Goal: Use online tool/utility: Utilize a website feature to perform a specific function

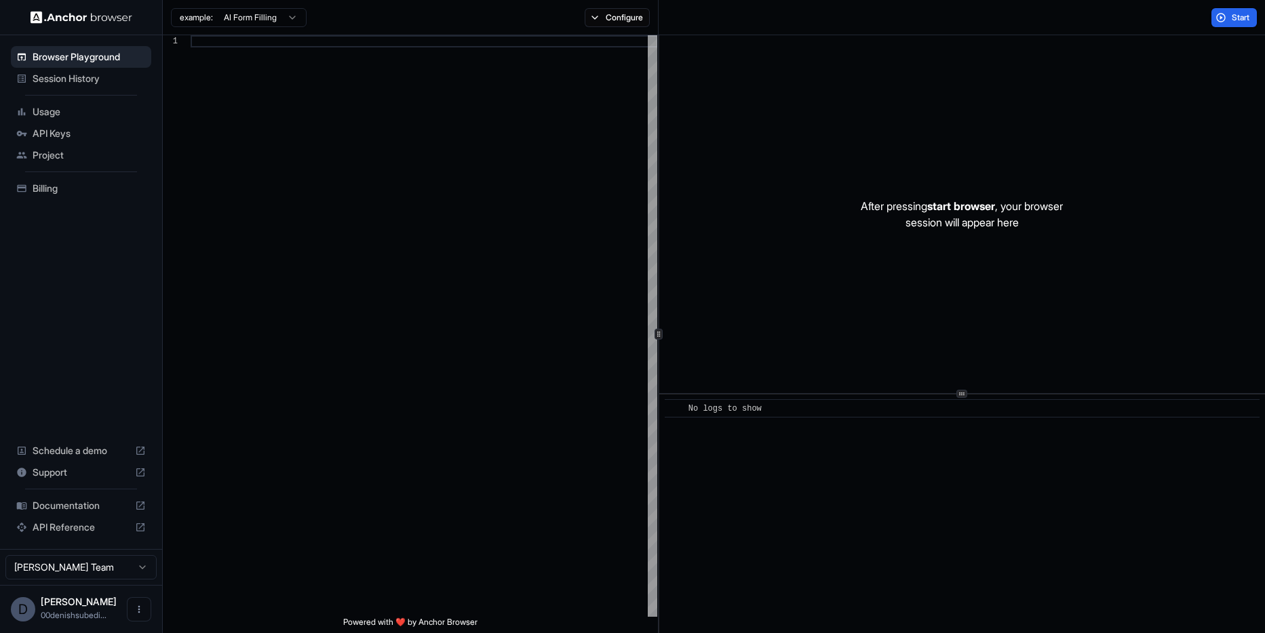
scroll to position [98, 0]
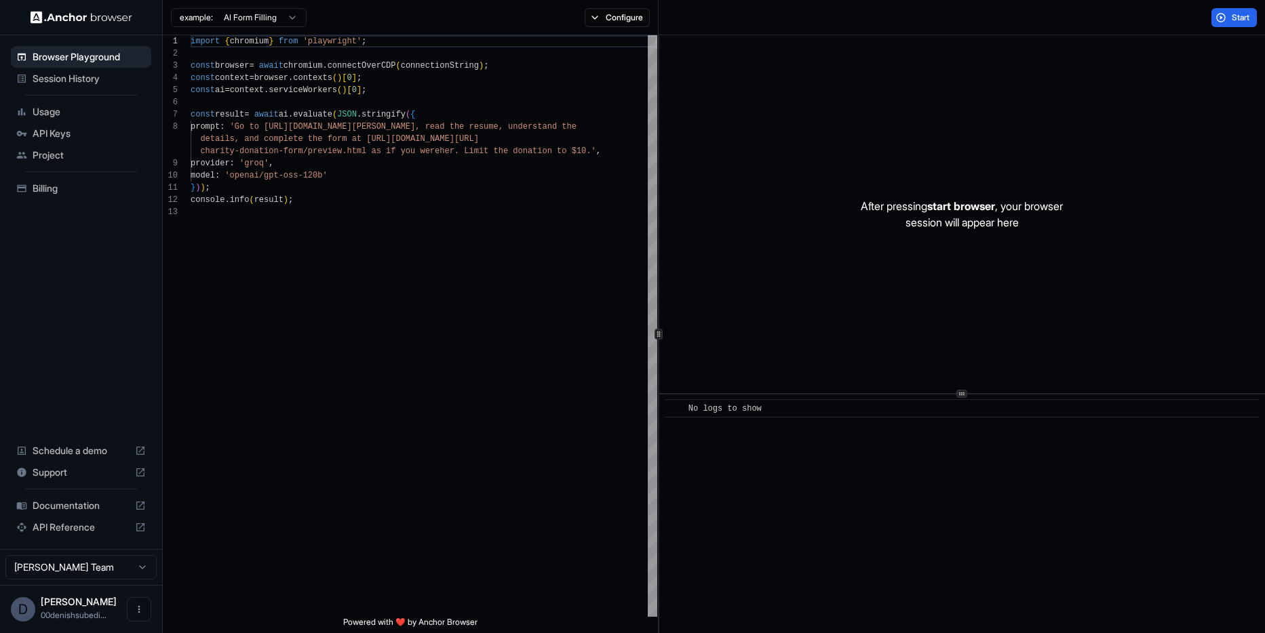
click at [963, 220] on p "After pressing start browser , your browser session will appear here" at bounding box center [962, 214] width 202 height 33
drag, startPoint x: 859, startPoint y: 203, endPoint x: 1038, endPoint y: 214, distance: 179.4
click at [1038, 214] on p "After pressing start browser , your browser session will appear here" at bounding box center [962, 214] width 202 height 33
drag, startPoint x: 1007, startPoint y: 220, endPoint x: 834, endPoint y: 223, distance: 173.0
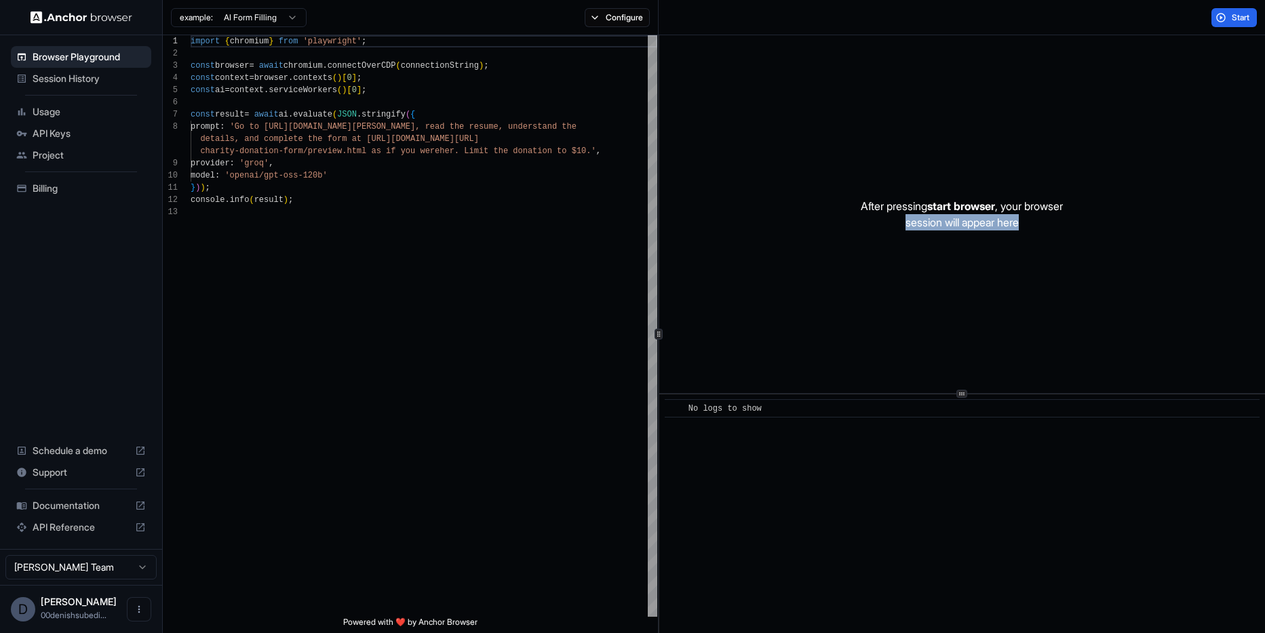
click at [834, 223] on div "After pressing start browser , your browser session will appear here" at bounding box center [962, 214] width 606 height 358
click at [496, 235] on div "import { chromium } from 'playwright' ; const browser = await chromium . connec…" at bounding box center [424, 411] width 467 height 753
drag, startPoint x: 307, startPoint y: 69, endPoint x: 526, endPoint y: 69, distance: 218.4
click at [522, 69] on div "import { chromium } from 'playwright' ; const browser = await chromium . connec…" at bounding box center [424, 411] width 467 height 753
click at [497, 111] on div "import { chromium } from 'playwright' ; const browser = await chromium . connec…" at bounding box center [424, 411] width 467 height 753
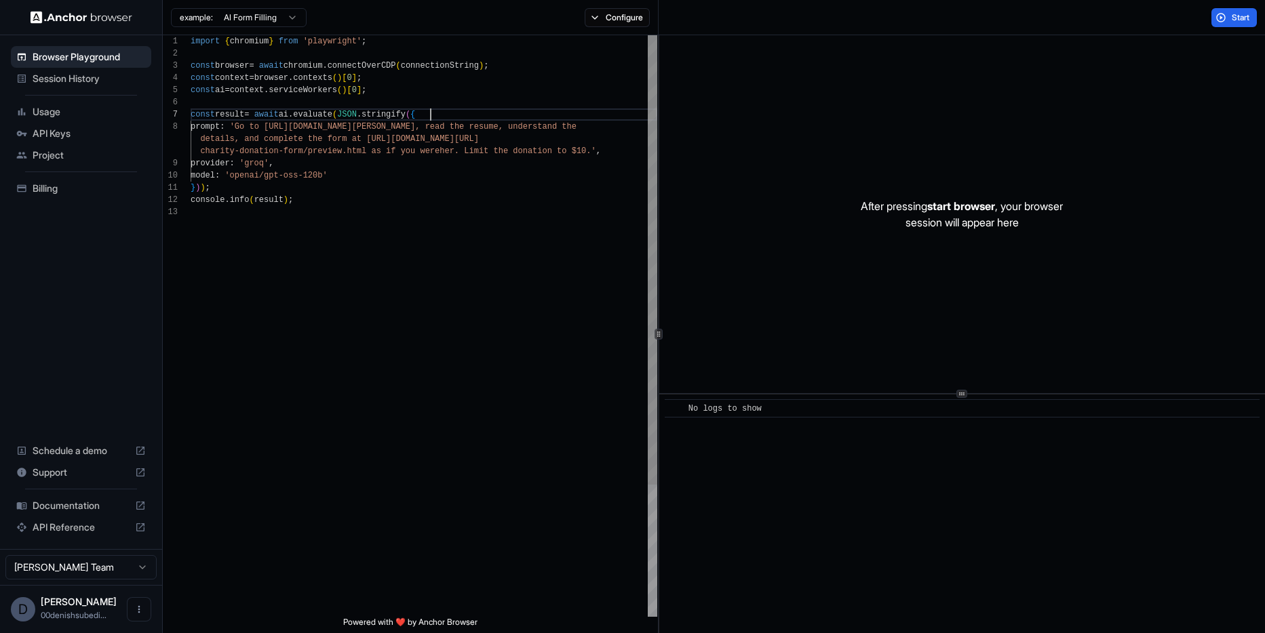
scroll to position [73, 0]
click at [315, 157] on div "import { chromium } from 'playwright' ; const browser = await chromium . connec…" at bounding box center [424, 411] width 467 height 753
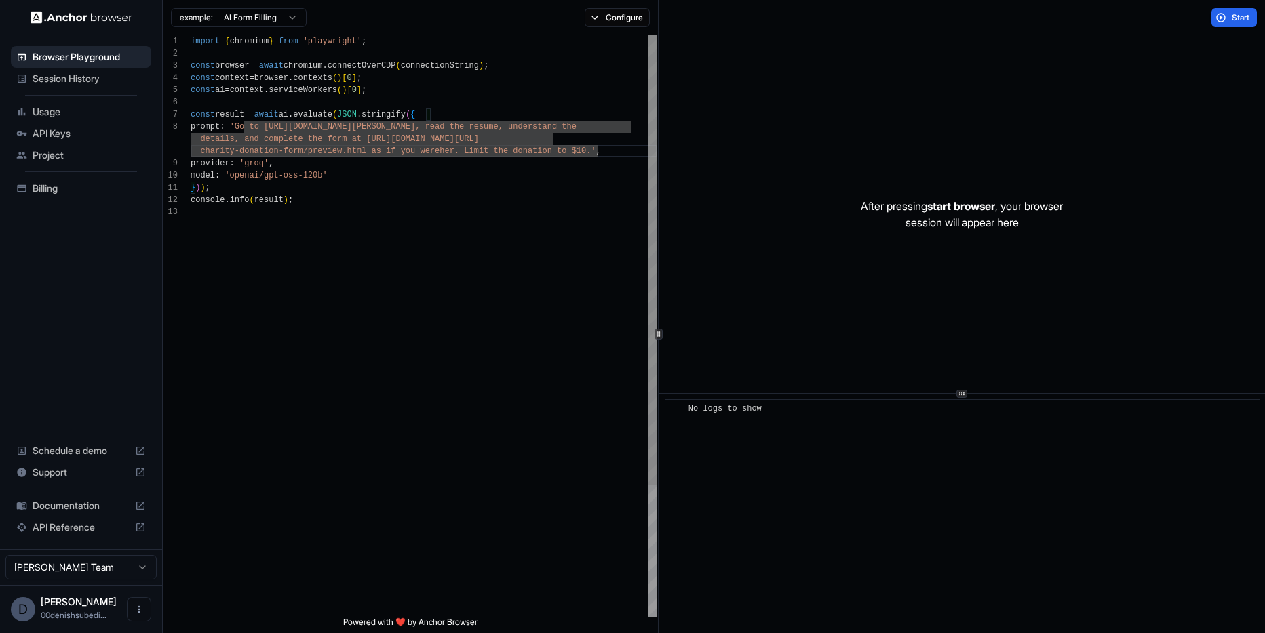
click at [380, 193] on div "import { chromium } from 'playwright' ; const browser = await chromium . connec…" at bounding box center [424, 411] width 467 height 753
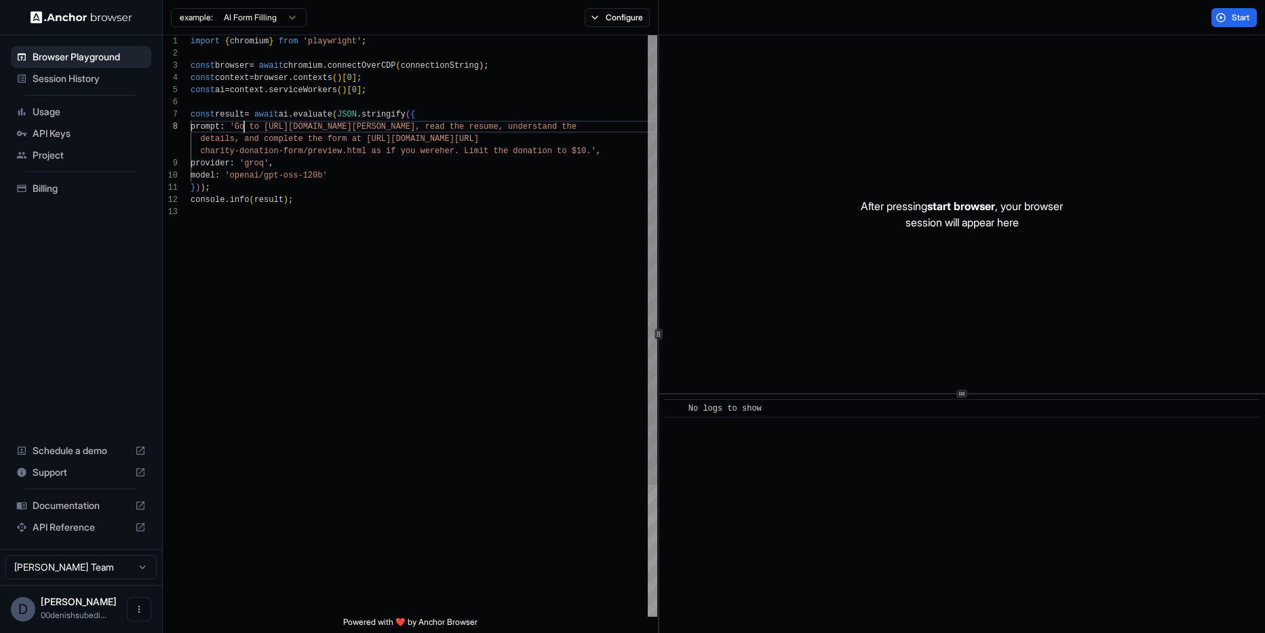
scroll to position [85, 0]
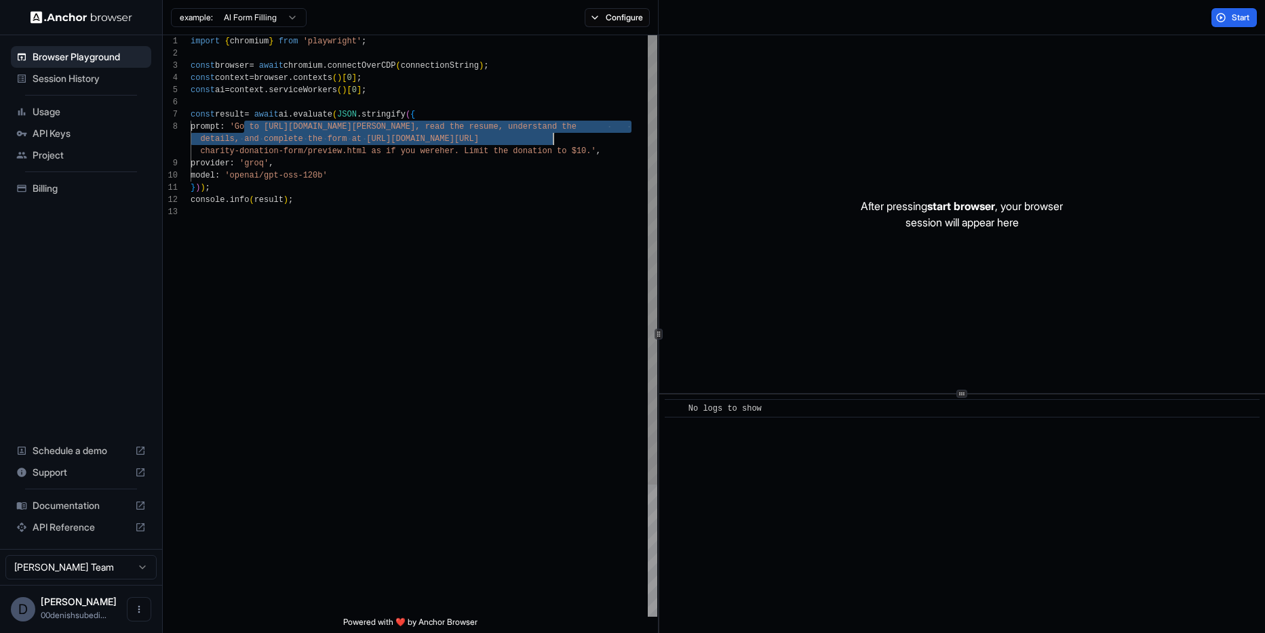
drag, startPoint x: 246, startPoint y: 128, endPoint x: 560, endPoint y: 145, distance: 314.5
click at [560, 145] on div "import { chromium } from 'playwright' ; const browser = await chromium . connec…" at bounding box center [424, 411] width 467 height 753
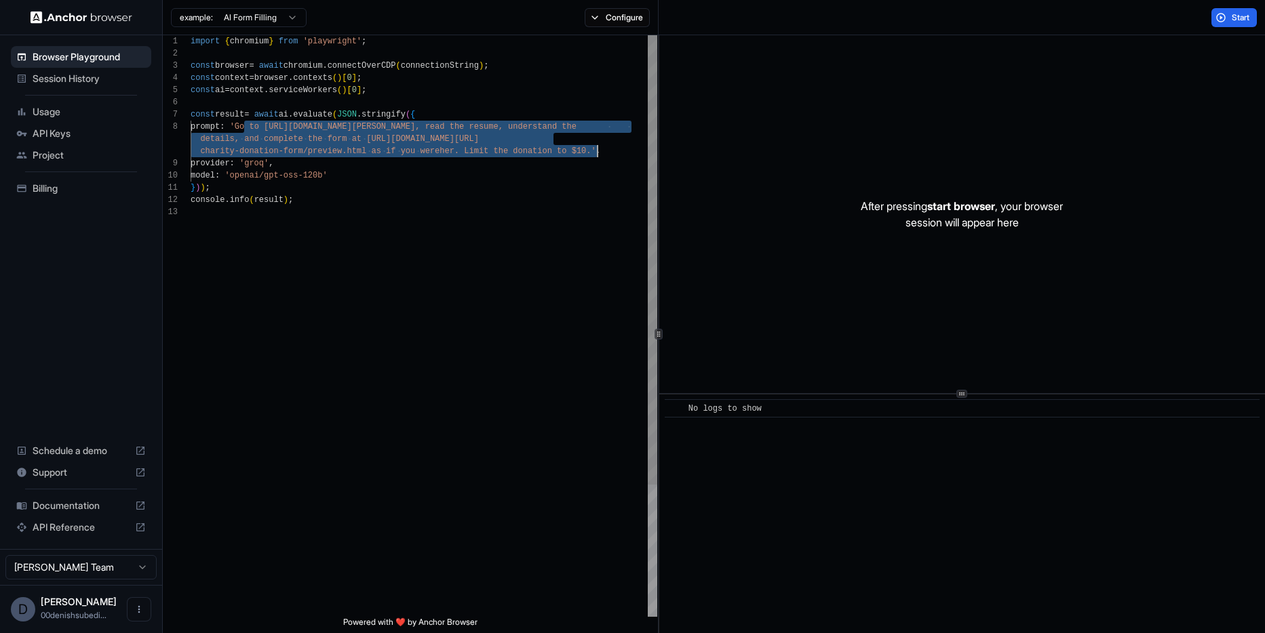
click at [597, 151] on div "import { chromium } from 'playwright' ; const browser = await chromium . connec…" at bounding box center [424, 411] width 467 height 753
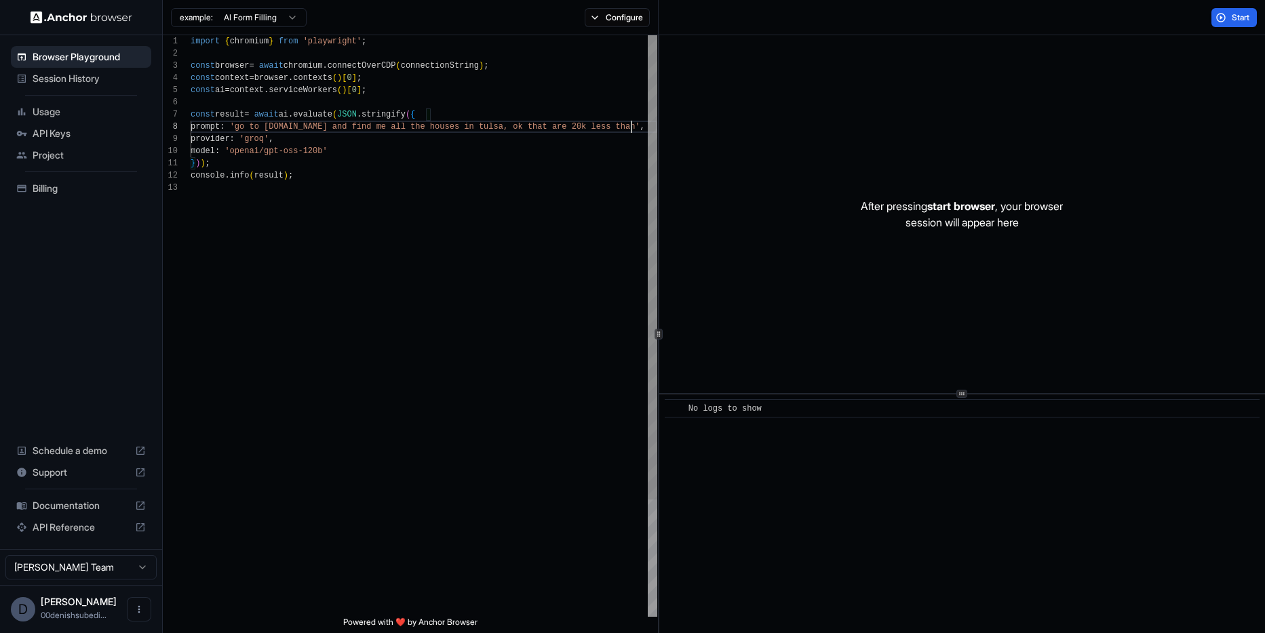
scroll to position [98, 0]
click at [568, 126] on div "import { chromium } from 'playwright' ; const browser = await chromium . connec…" at bounding box center [424, 405] width 467 height 741
drag, startPoint x: 270, startPoint y: 139, endPoint x: 201, endPoint y: 142, distance: 68.6
click at [201, 142] on div "import { chromium } from 'playwright' ; const browser = await chromium . connec…" at bounding box center [424, 405] width 467 height 741
click at [315, 193] on div "import { chromium } from 'playwright' ; const browser = await chromium . connec…" at bounding box center [424, 405] width 467 height 741
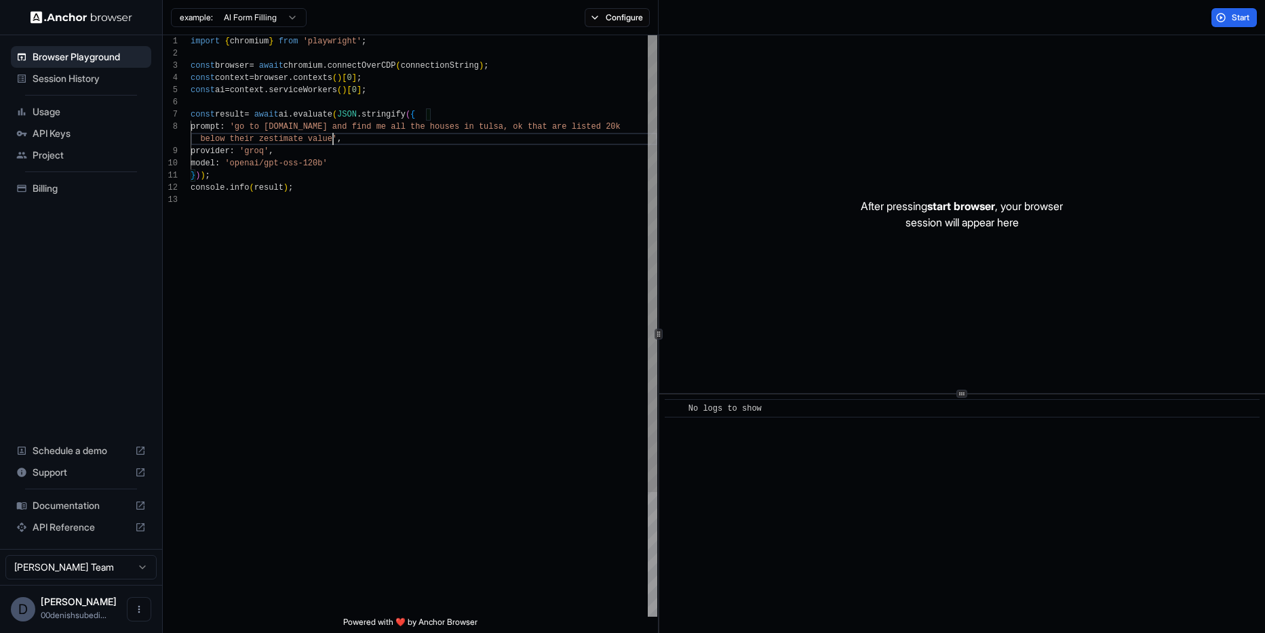
scroll to position [24, 0]
click at [1228, 13] on button "Start" at bounding box center [1233, 17] width 45 height 19
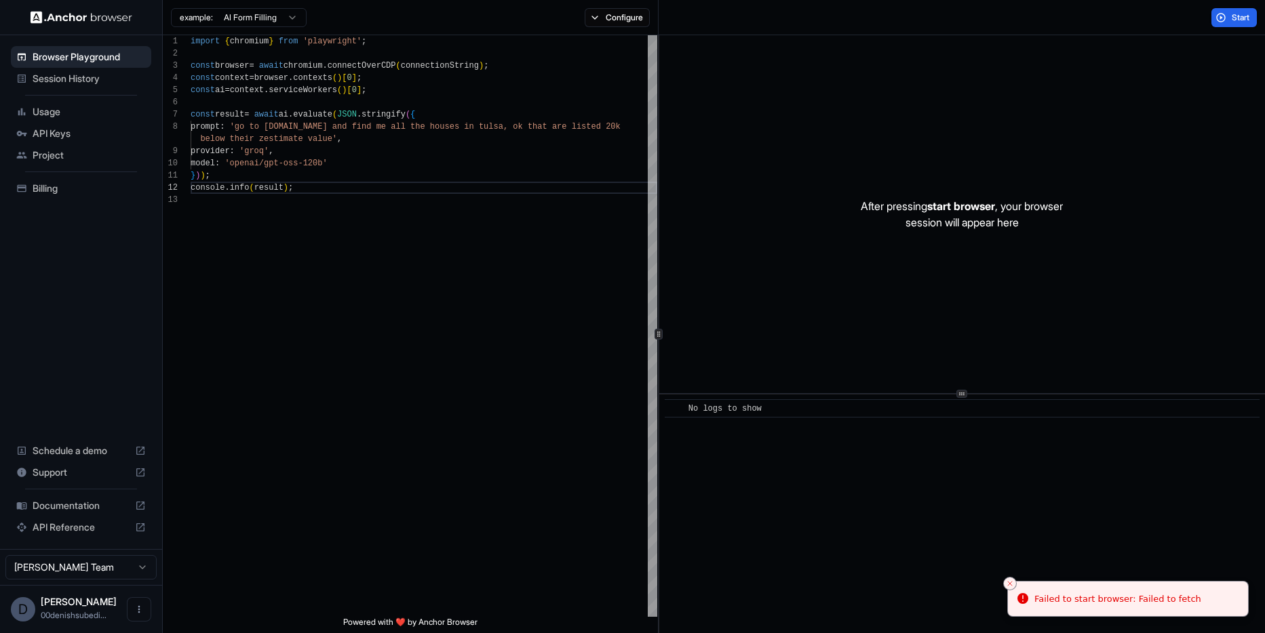
click at [83, 138] on span "API Keys" at bounding box center [89, 134] width 113 height 14
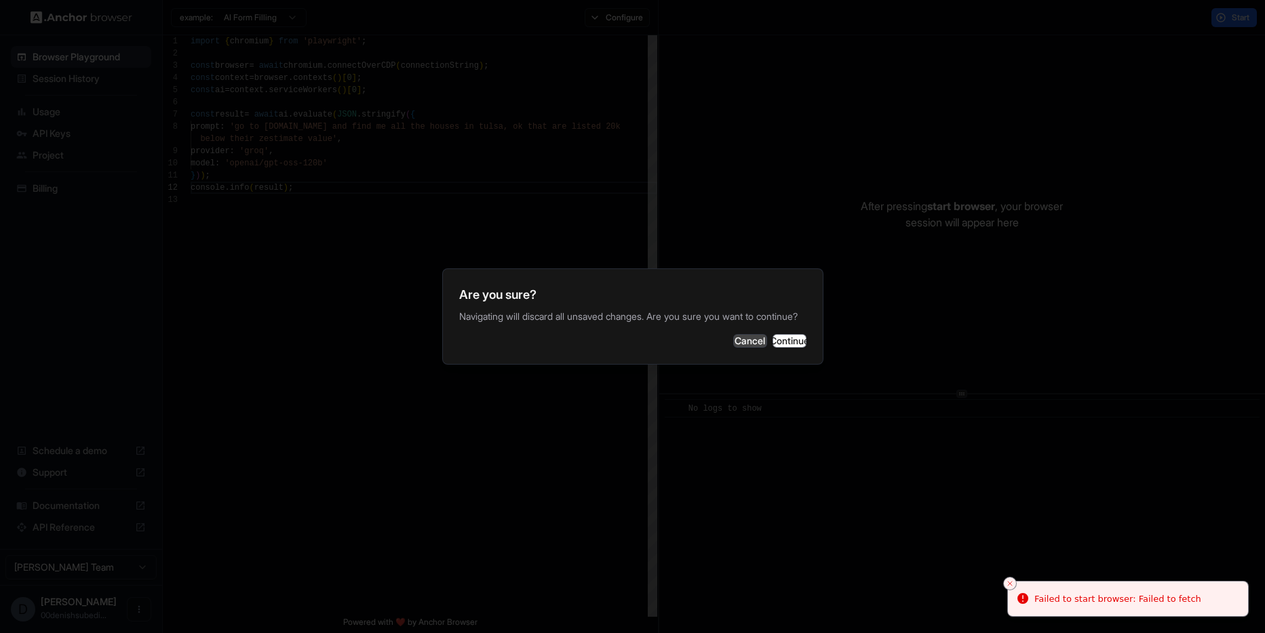
click at [733, 348] on button "Cancel" at bounding box center [750, 341] width 34 height 14
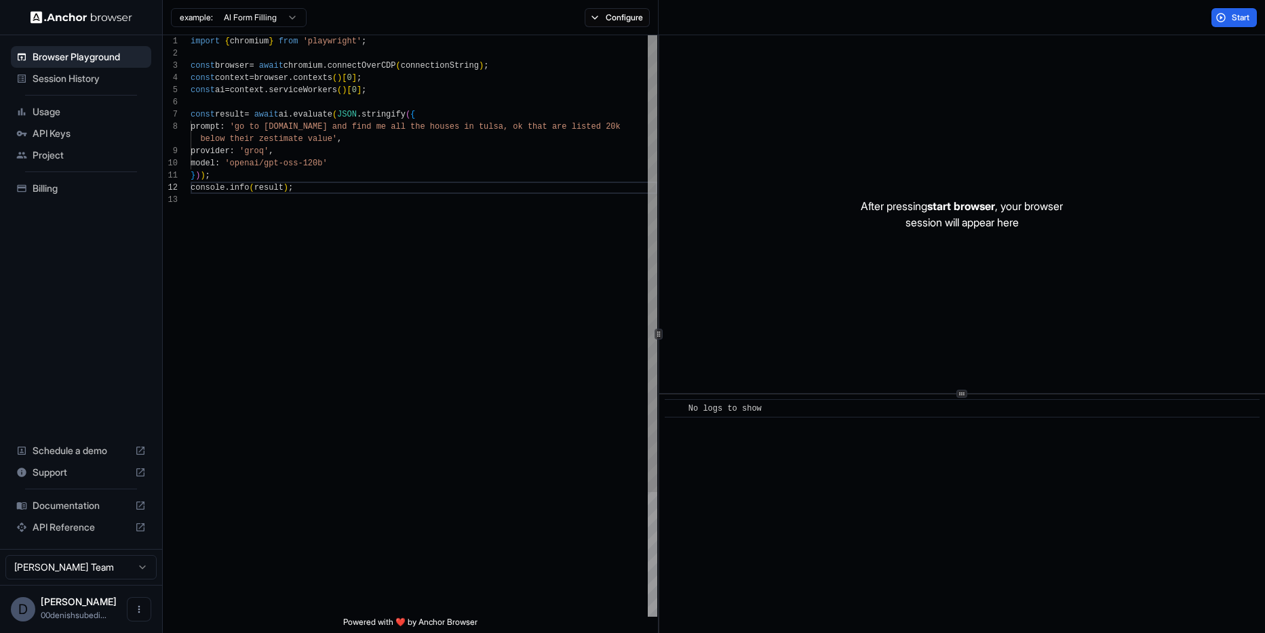
click at [328, 163] on div "import { chromium } from 'playwright' ; const browser = await chromium . connec…" at bounding box center [424, 405] width 467 height 741
type textarea "**********"
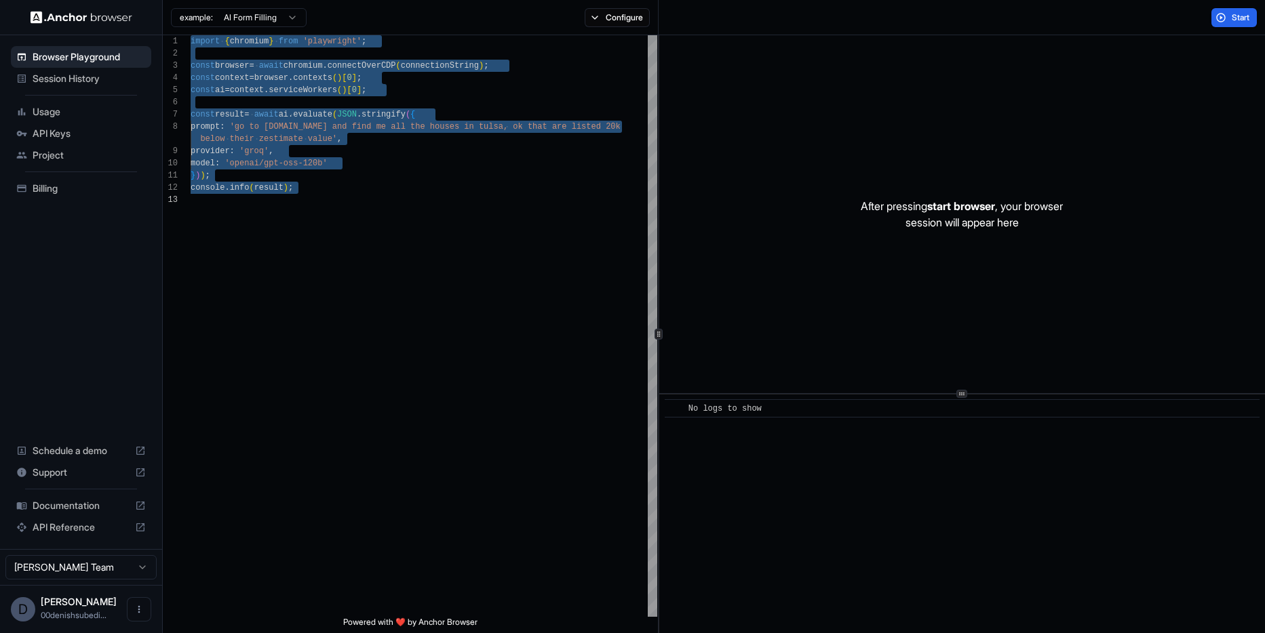
click at [72, 134] on span "API Keys" at bounding box center [89, 134] width 113 height 14
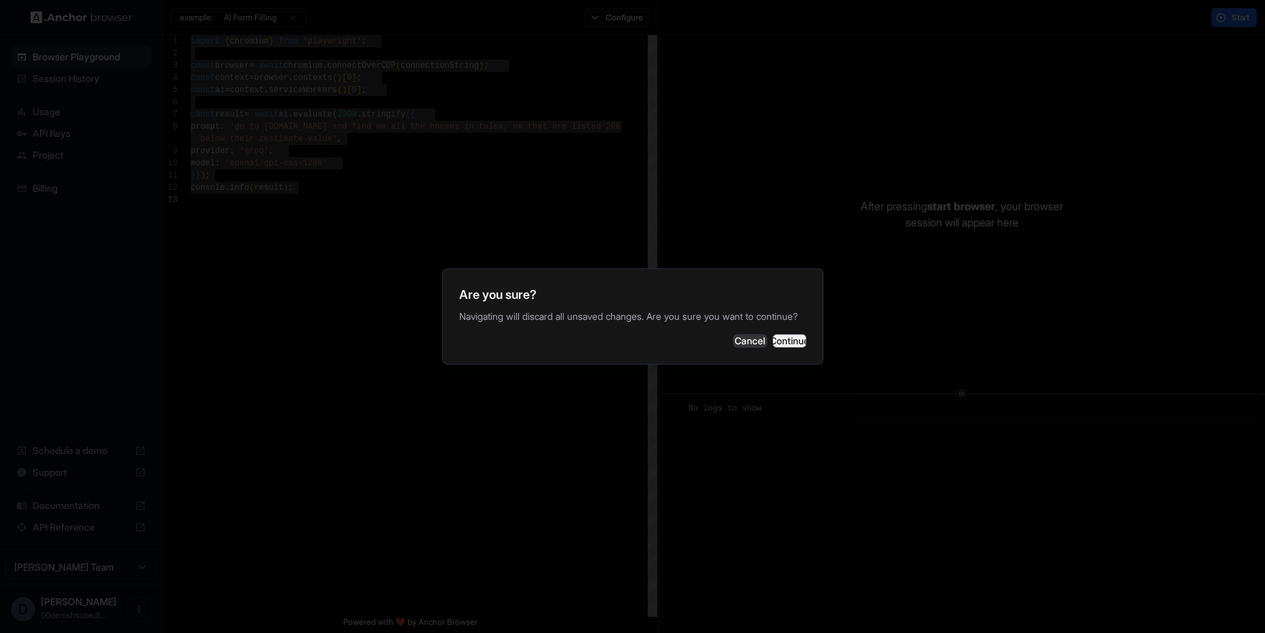
click at [772, 340] on button "Continue" at bounding box center [789, 341] width 34 height 14
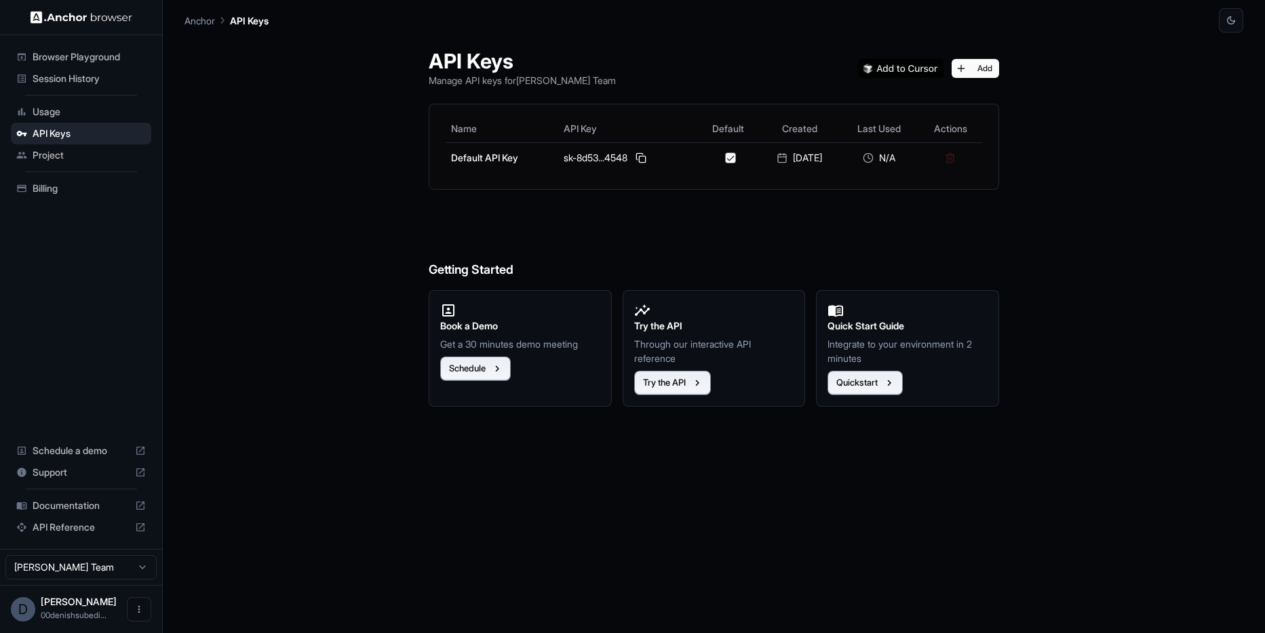
click at [496, 221] on h6 "Getting Started" at bounding box center [714, 243] width 570 height 74
click at [68, 118] on span "Usage" at bounding box center [89, 112] width 113 height 14
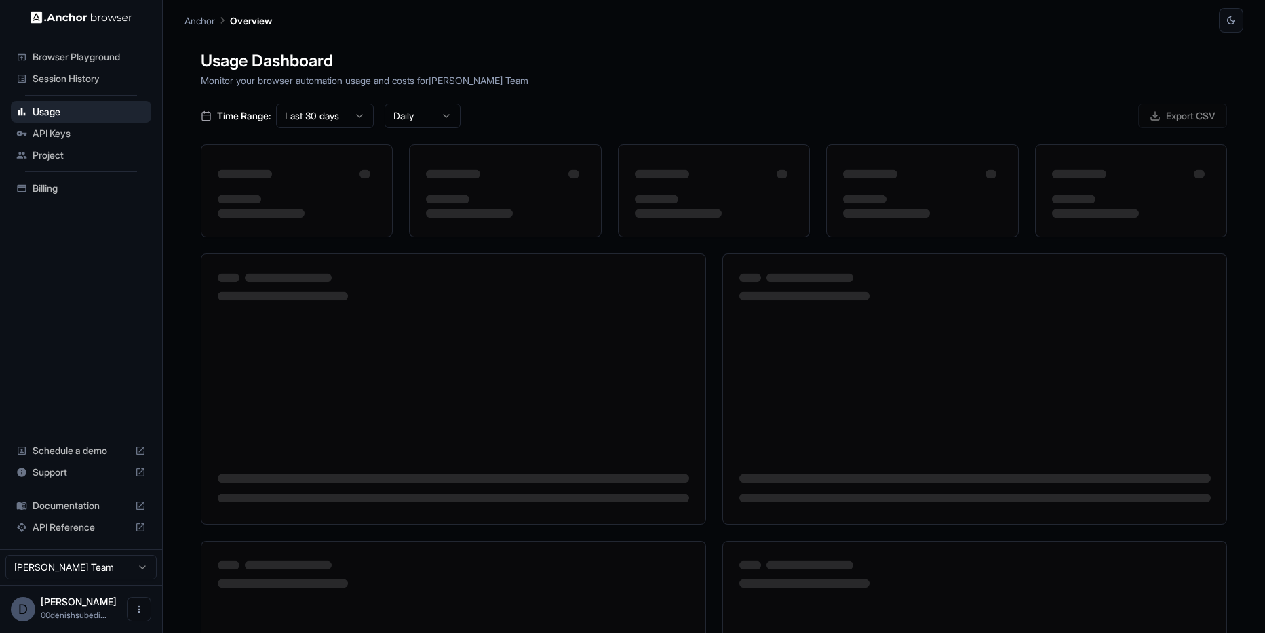
click at [101, 52] on span "Browser Playground" at bounding box center [89, 57] width 113 height 14
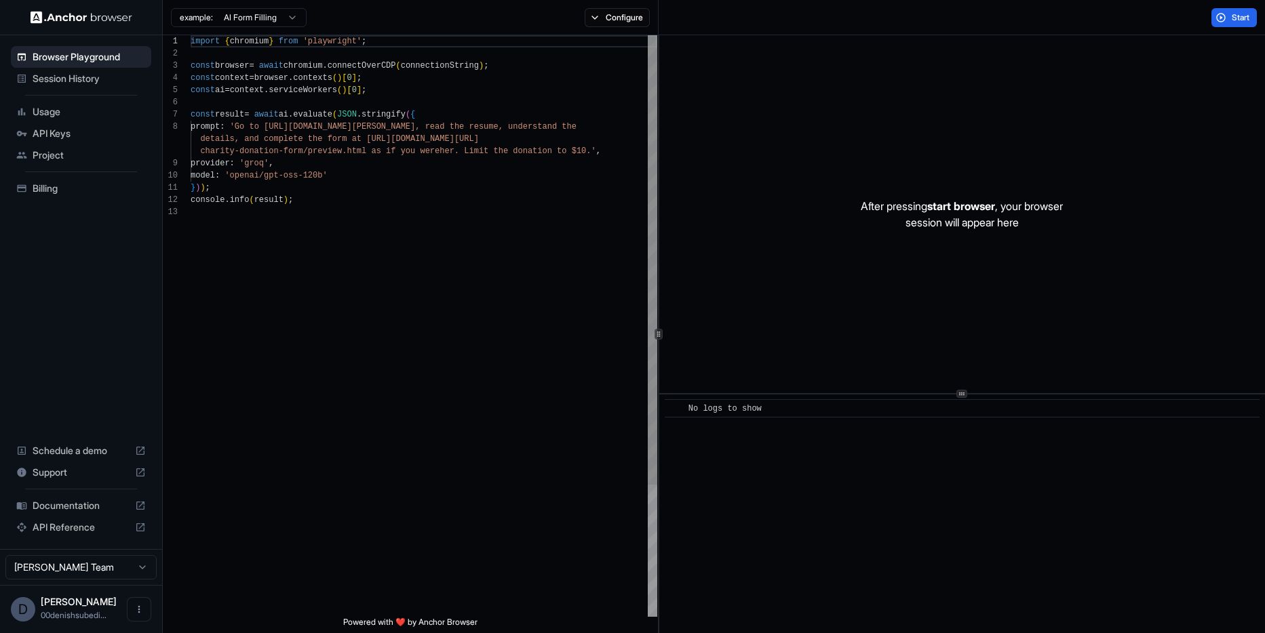
scroll to position [49, 0]
click at [349, 211] on div "import { chromium } from 'playwright' ; const browser = await chromium . connec…" at bounding box center [424, 411] width 467 height 753
click at [1224, 22] on button "Start" at bounding box center [1233, 17] width 45 height 19
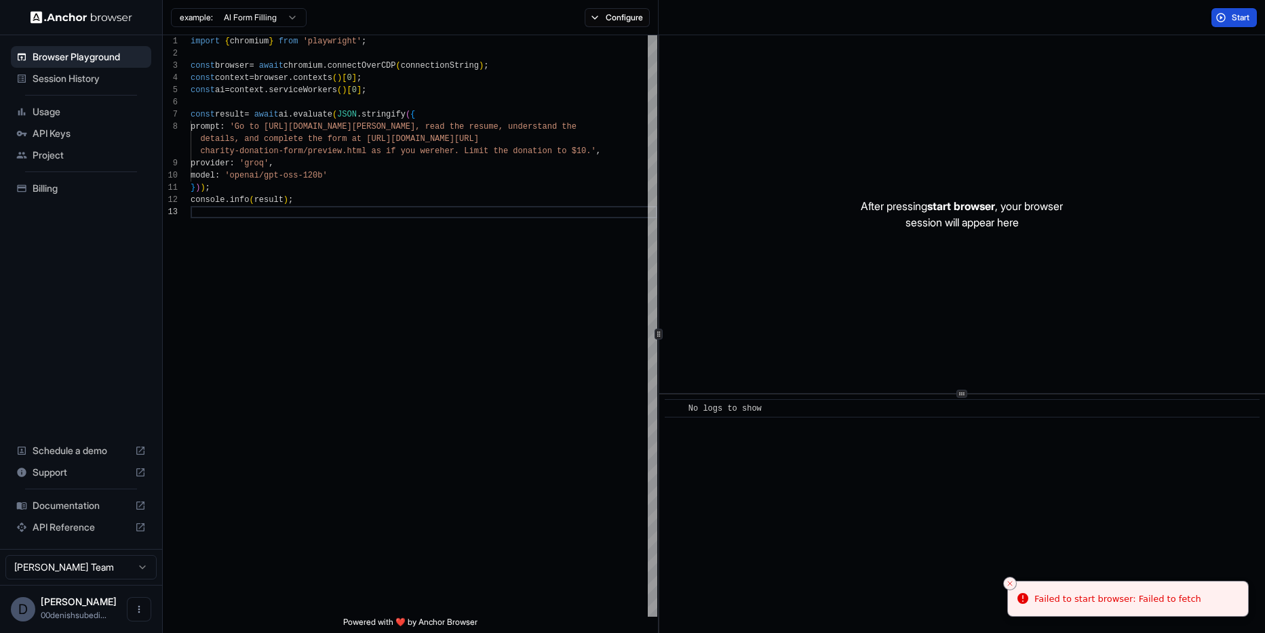
click at [1222, 22] on button "Start" at bounding box center [1233, 17] width 45 height 19
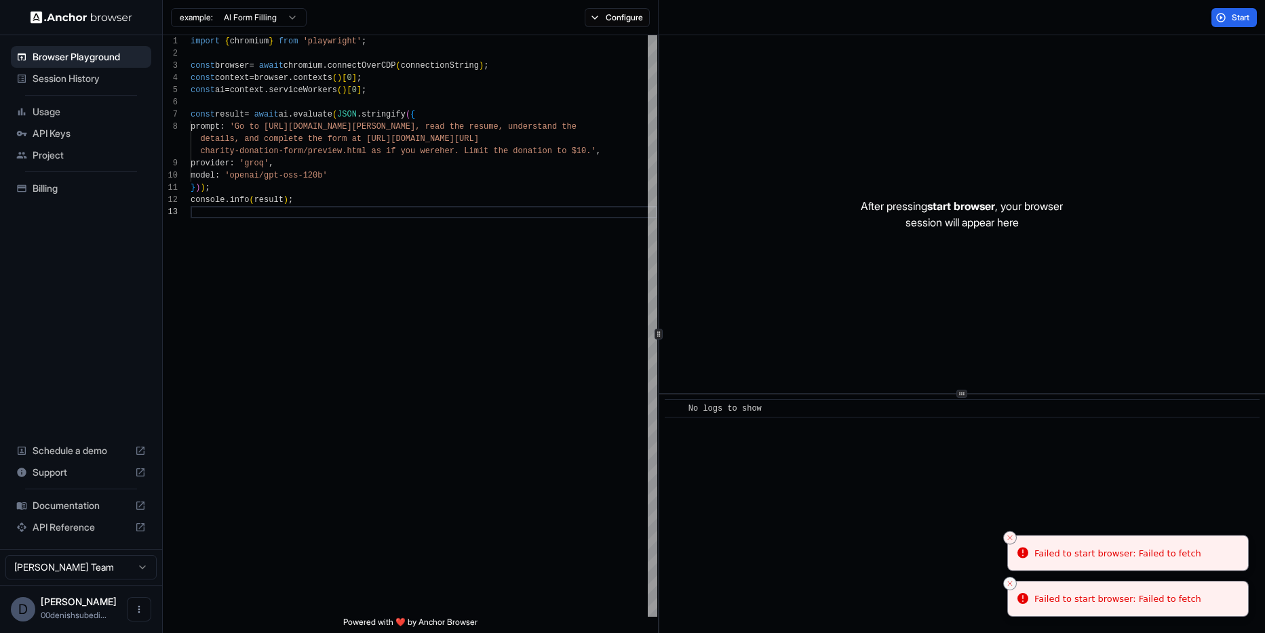
click at [1011, 588] on button "Close toast" at bounding box center [1010, 584] width 14 height 14
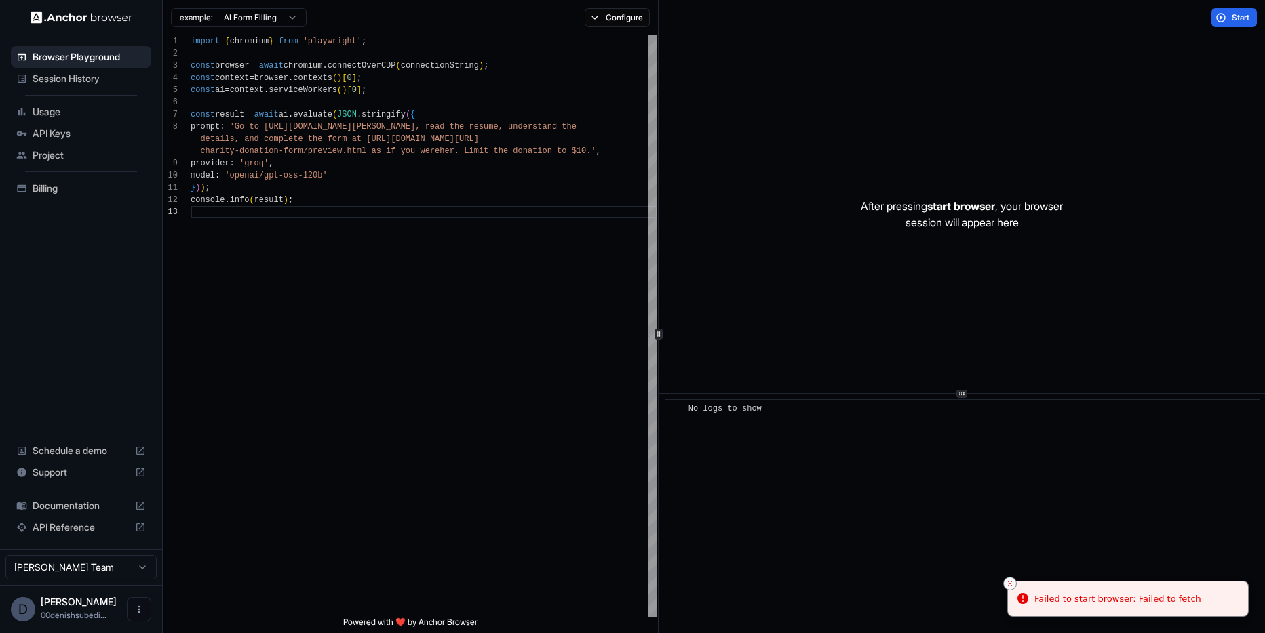
click at [1008, 585] on line "Close toast" at bounding box center [1010, 584] width 4 height 4
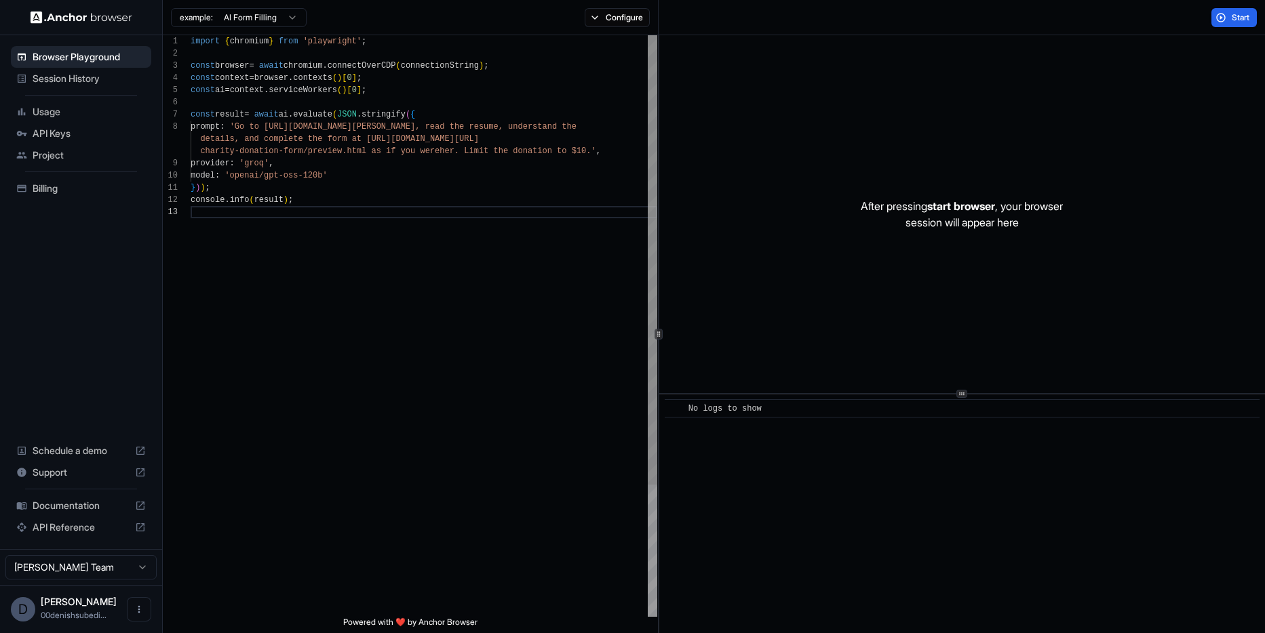
click at [463, 274] on div "import { chromium } from 'playwright' ; const browser = await chromium . connec…" at bounding box center [424, 411] width 467 height 753
click at [264, 16] on html "Browser Playground Session History Usage API Keys Project Billing Schedule a de…" at bounding box center [632, 316] width 1265 height 633
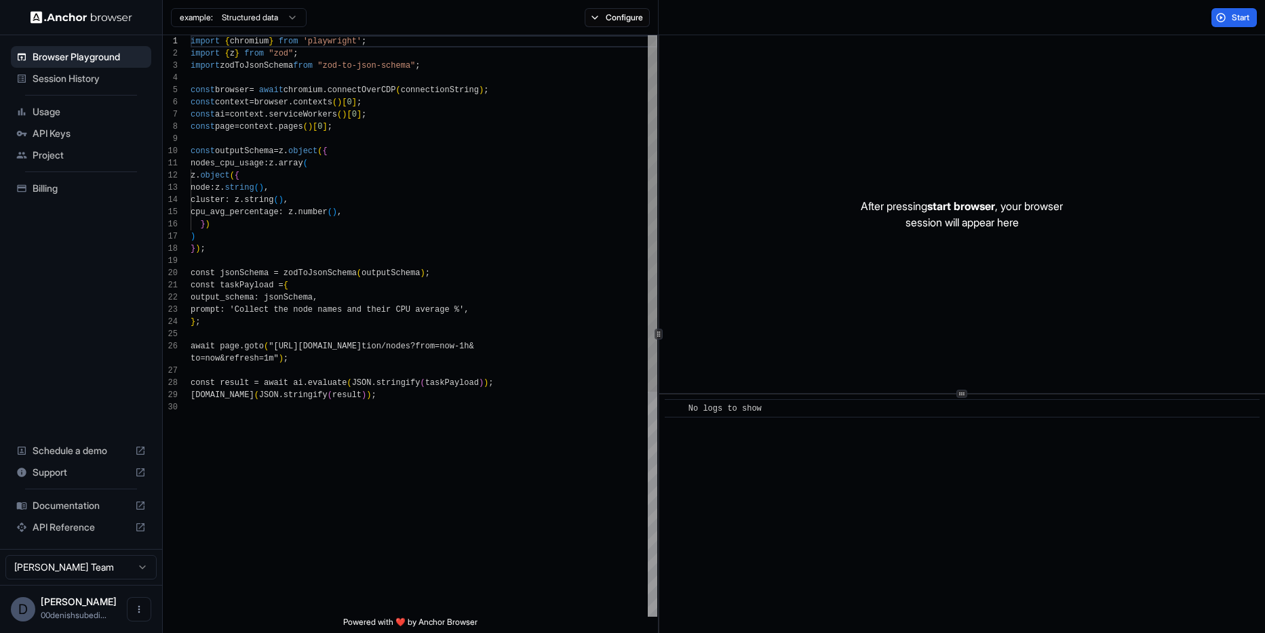
scroll to position [0, 0]
click at [342, 183] on div "import { chromium } from 'playwright' ; import { z } from "zod" ; import zodToJ…" at bounding box center [424, 509] width 467 height 948
click at [277, 22] on html "Browser Playground Session History Usage API Keys Project Billing Schedule a de…" at bounding box center [632, 316] width 1265 height 633
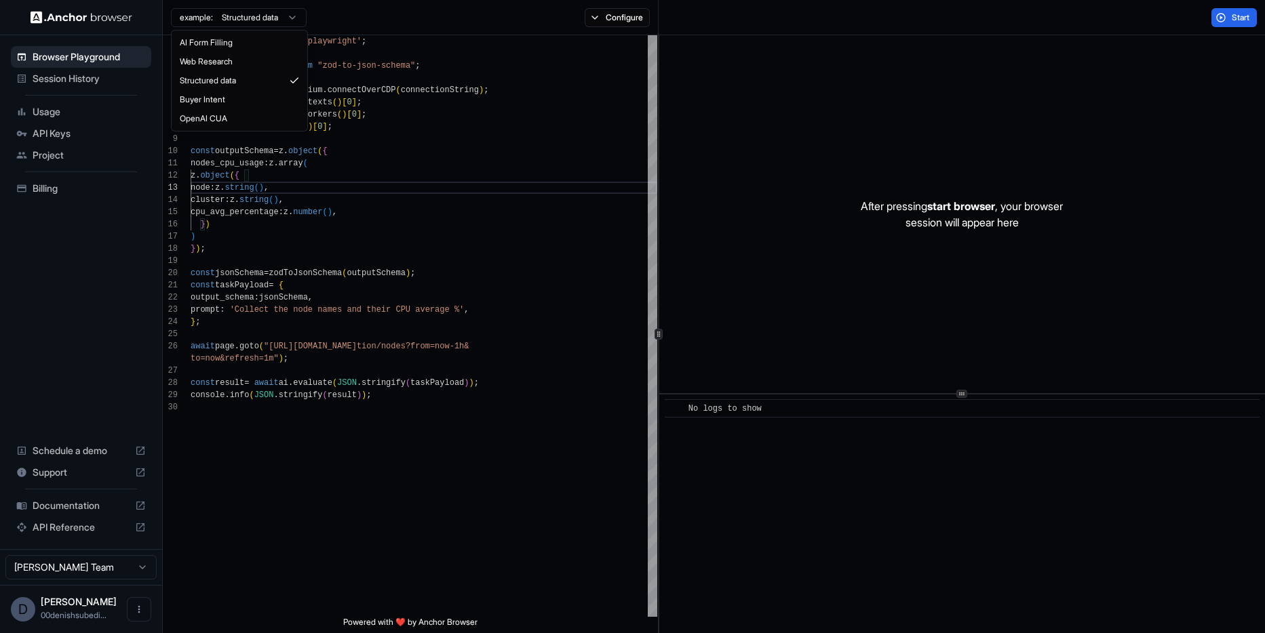
click at [267, 14] on html "Browser Playground Session History Usage API Keys Project Billing Schedule a de…" at bounding box center [632, 316] width 1265 height 633
click at [262, 16] on html "Browser Playground Session History Usage API Keys Project Billing Schedule a de…" at bounding box center [632, 316] width 1265 height 633
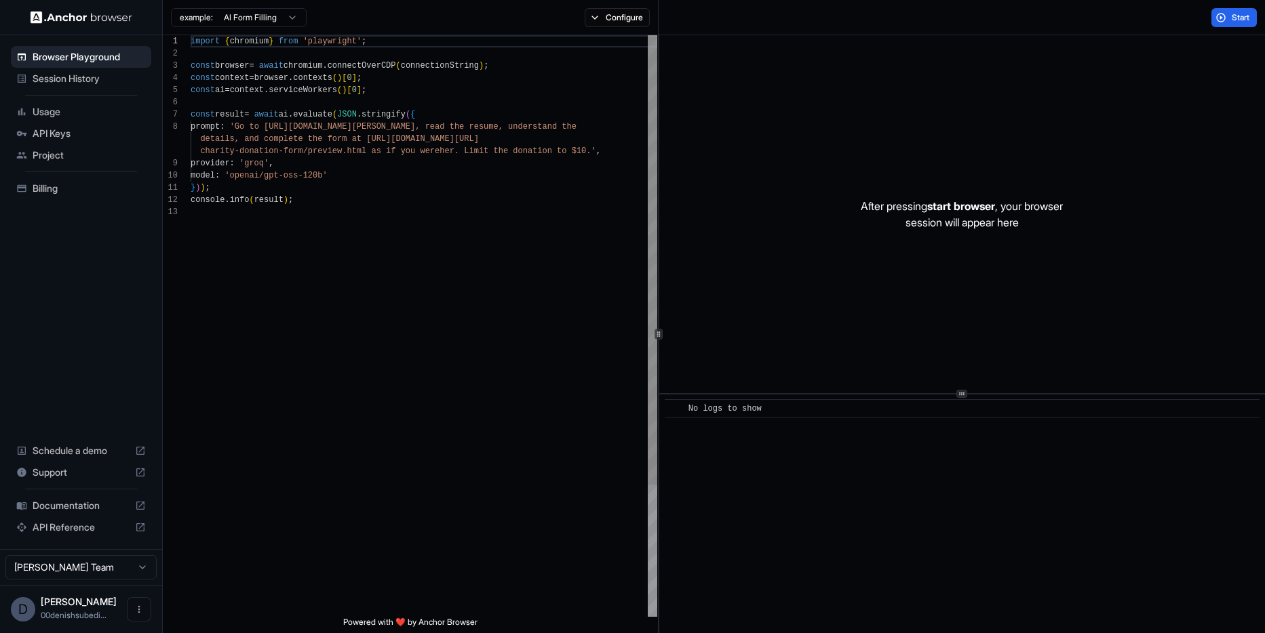
click at [350, 184] on div "import { chromium } from 'playwright' ; const browser = await chromium . connec…" at bounding box center [424, 411] width 467 height 753
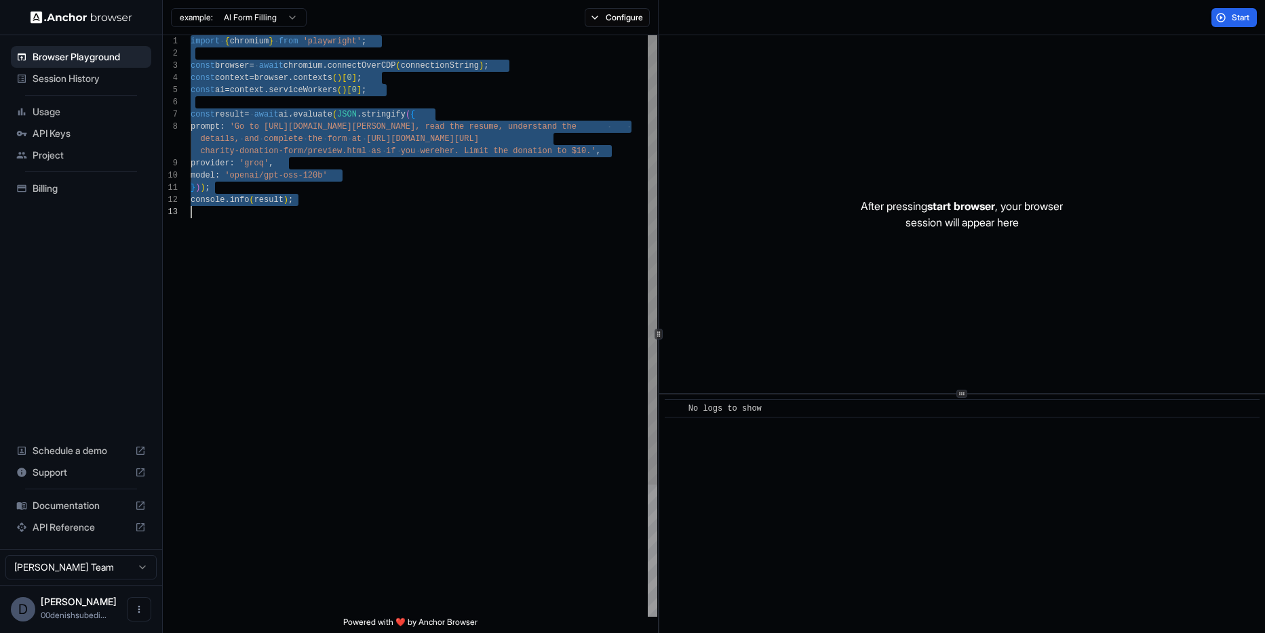
scroll to position [0, 0]
type textarea "**********"
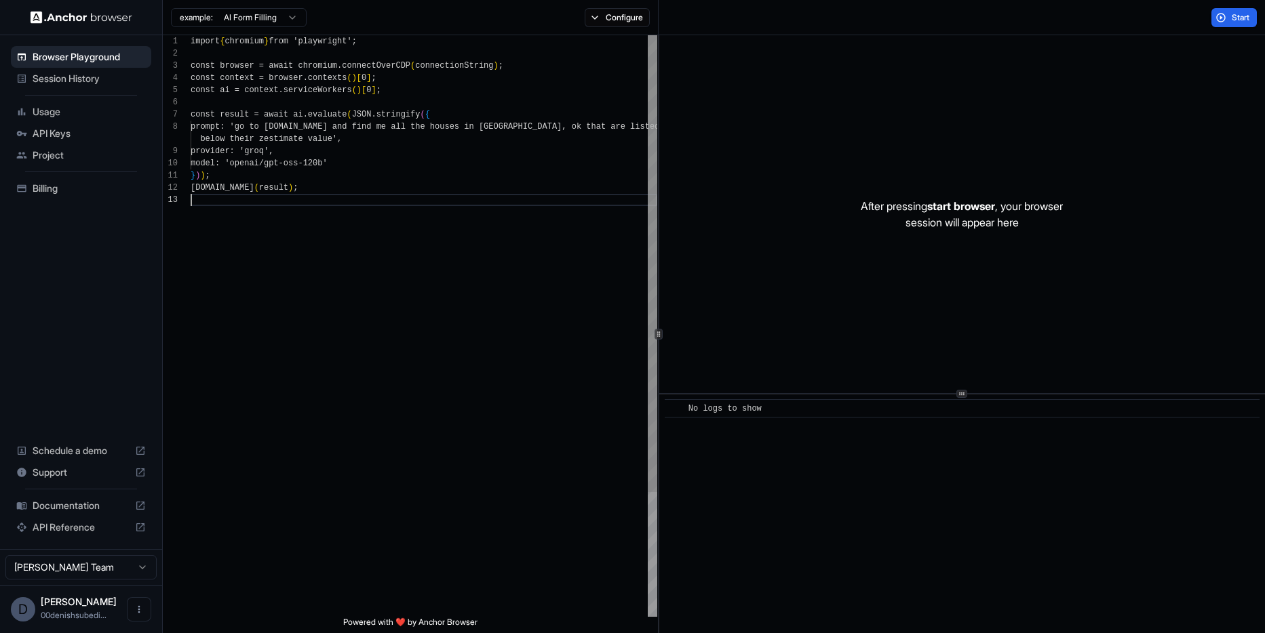
scroll to position [37, 0]
click at [444, 248] on div "import { chromium } from 'playwright' ; const browser = await chromium . connec…" at bounding box center [424, 405] width 467 height 741
click at [1233, 22] on span "Start" at bounding box center [1241, 17] width 19 height 11
